Goal: Book appointment/travel/reservation

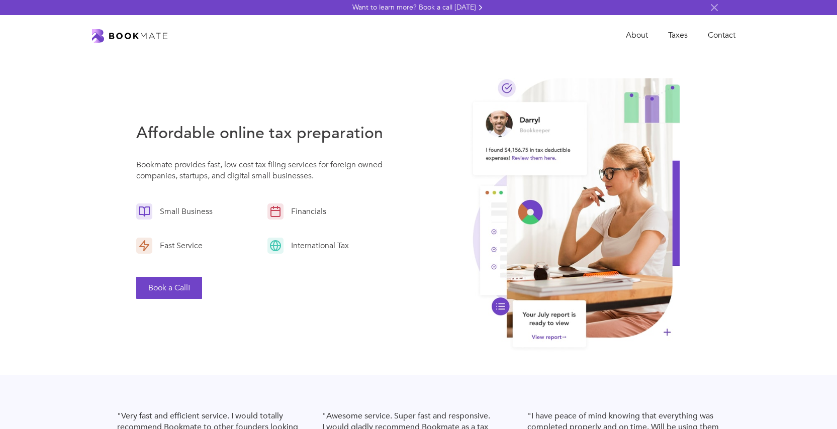
click at [159, 289] on button "Book a Call!" at bounding box center [169, 288] width 66 height 22
